Goal: Navigation & Orientation: Find specific page/section

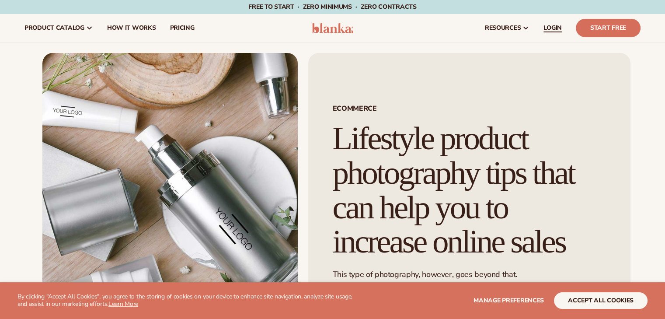
click at [558, 25] on span "LOGIN" at bounding box center [552, 27] width 18 height 7
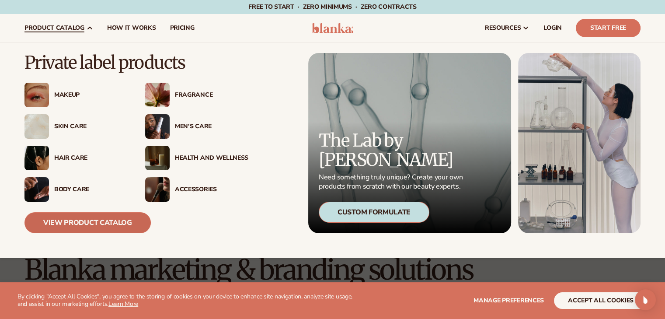
click at [46, 219] on link "View Product Catalog" at bounding box center [87, 222] width 126 height 21
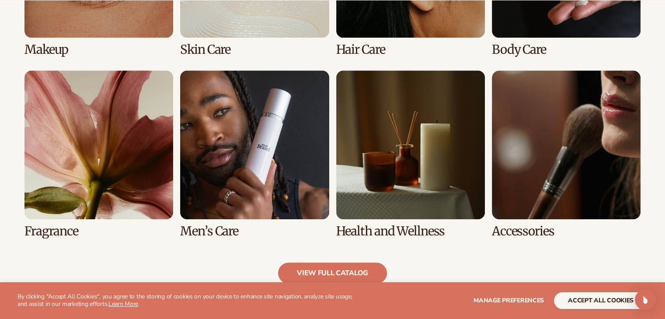
scroll to position [769, 0]
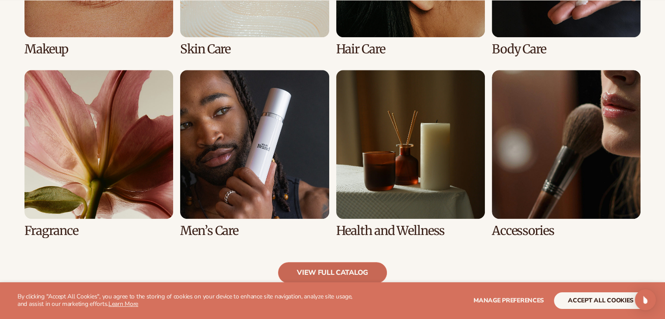
click at [313, 269] on link "view full catalog" at bounding box center [332, 272] width 109 height 21
